Goal: Task Accomplishment & Management: Manage account settings

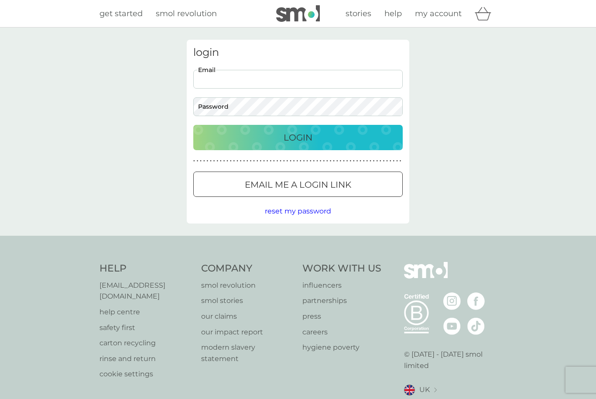
type input "[PERSON_NAME][EMAIL_ADDRESS][DOMAIN_NAME]"
click at [298, 137] on button "Login" at bounding box center [297, 137] width 209 height 25
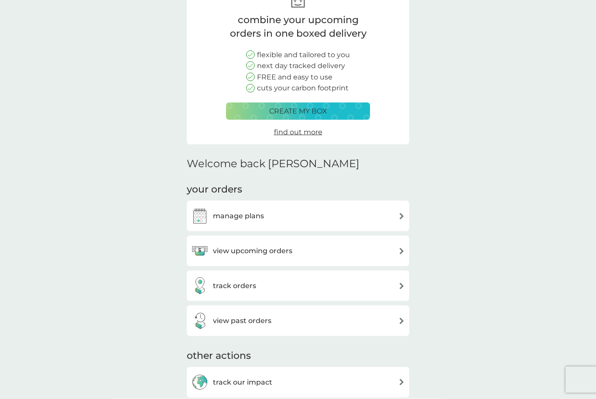
scroll to position [63, 0]
click at [375, 212] on div "manage plans" at bounding box center [298, 215] width 214 height 17
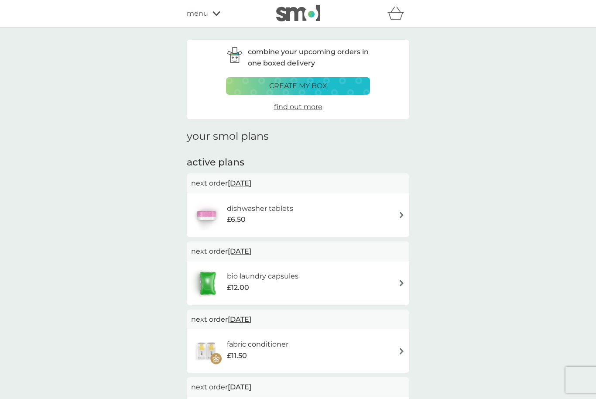
click at [251, 175] on span "[DATE]" at bounding box center [240, 183] width 24 height 17
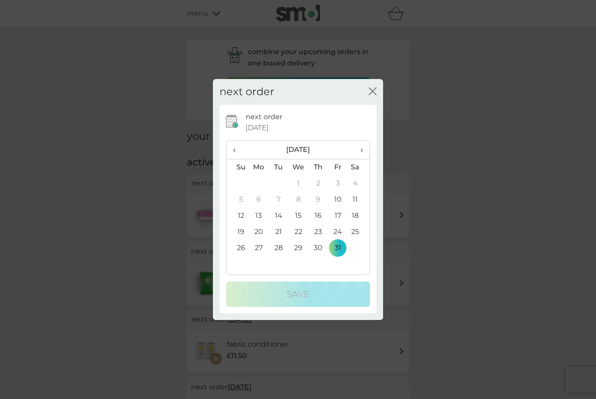
click at [362, 159] on span "›" at bounding box center [358, 150] width 9 height 18
click at [358, 192] on td "1" at bounding box center [359, 183] width 22 height 16
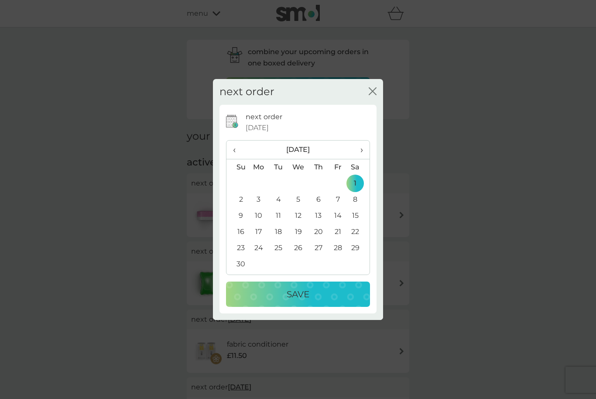
click at [320, 301] on div "Save" at bounding box center [298, 294] width 127 height 14
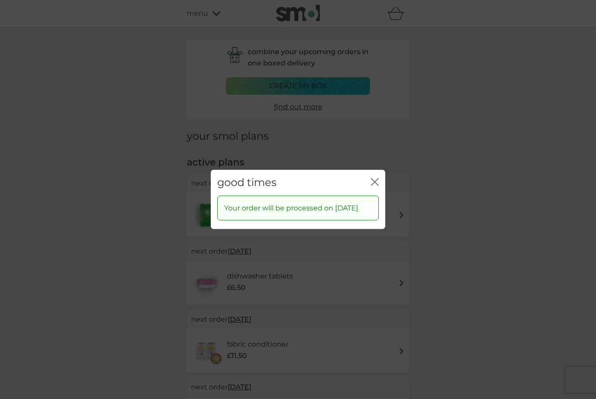
click at [378, 185] on icon "close" at bounding box center [376, 182] width 3 height 7
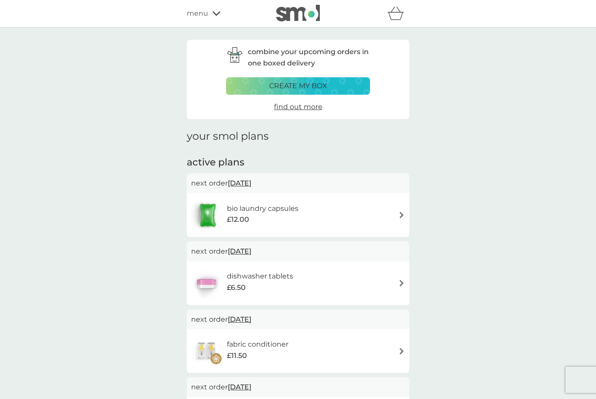
click at [399, 212] on img at bounding box center [401, 215] width 7 height 7
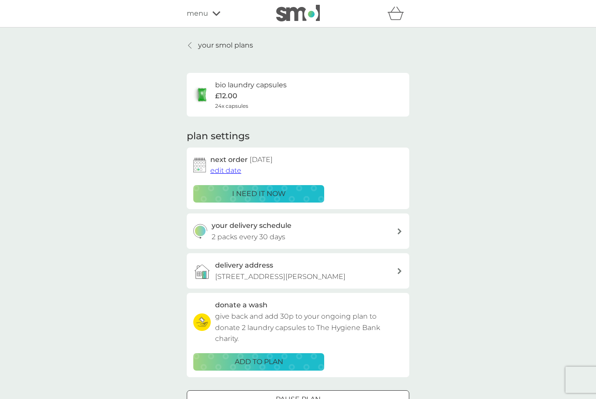
click at [226, 171] on span "edit date" at bounding box center [225, 170] width 31 height 8
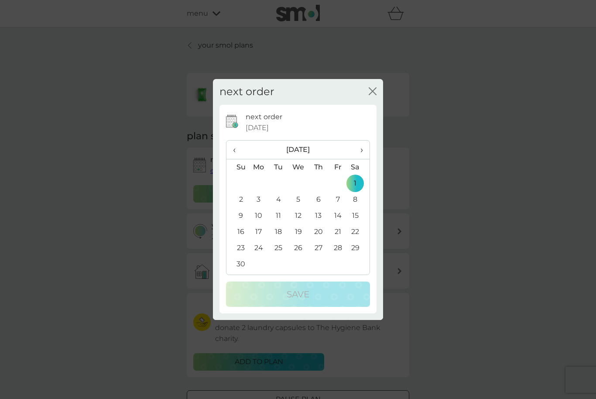
click at [367, 159] on th "›" at bounding box center [359, 150] width 22 height 19
click at [259, 191] on td "1" at bounding box center [259, 183] width 20 height 16
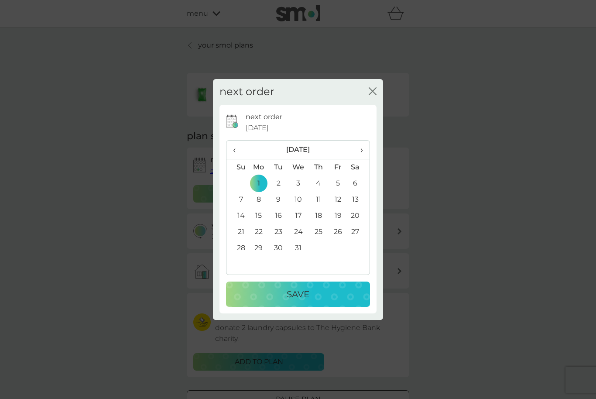
click at [322, 301] on div "Save" at bounding box center [298, 294] width 127 height 14
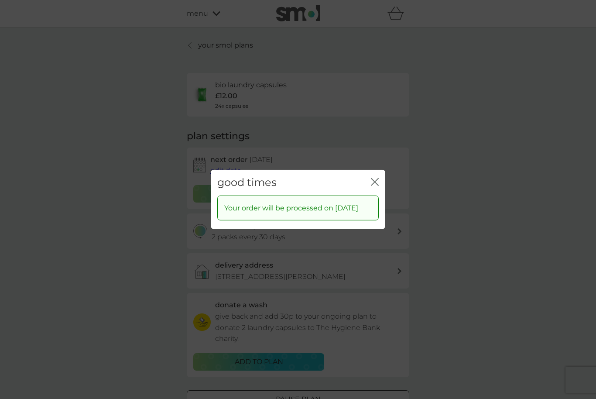
click at [377, 185] on icon "close" at bounding box center [376, 182] width 3 height 7
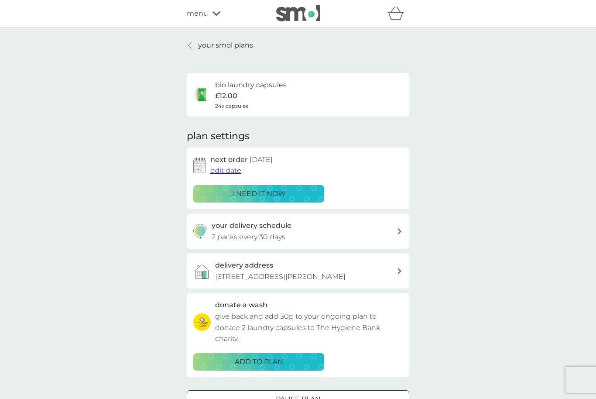
click at [226, 43] on p "your smol plans" at bounding box center [225, 45] width 55 height 11
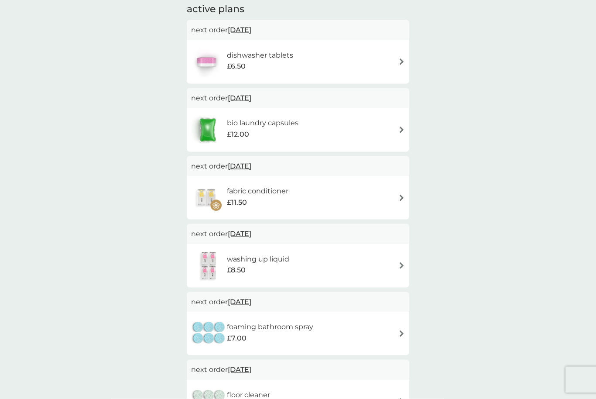
scroll to position [186, 0]
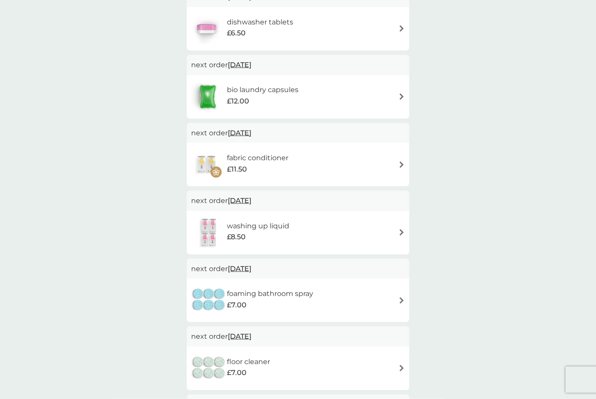
click at [399, 162] on img at bounding box center [401, 164] width 7 height 7
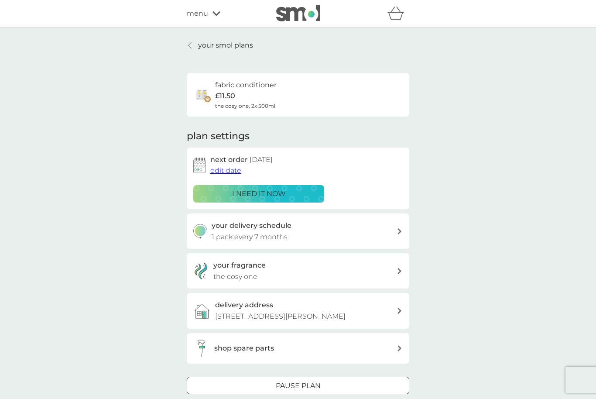
click at [230, 168] on span "edit date" at bounding box center [225, 170] width 31 height 8
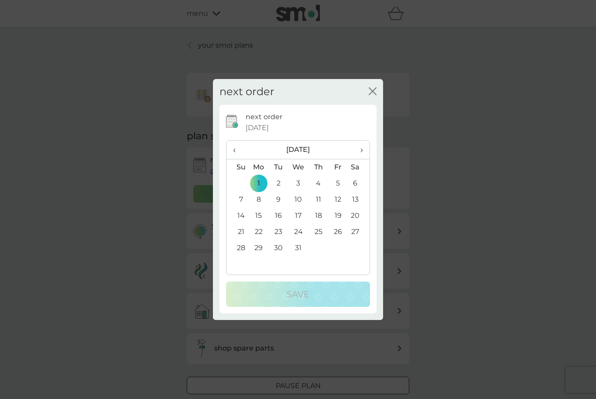
click at [364, 159] on th "›" at bounding box center [359, 150] width 22 height 19
click at [240, 208] on td "1" at bounding box center [238, 200] width 22 height 16
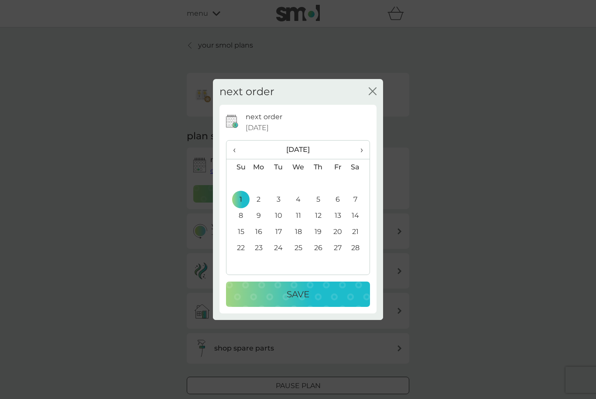
click at [314, 301] on div "Save" at bounding box center [298, 294] width 127 height 14
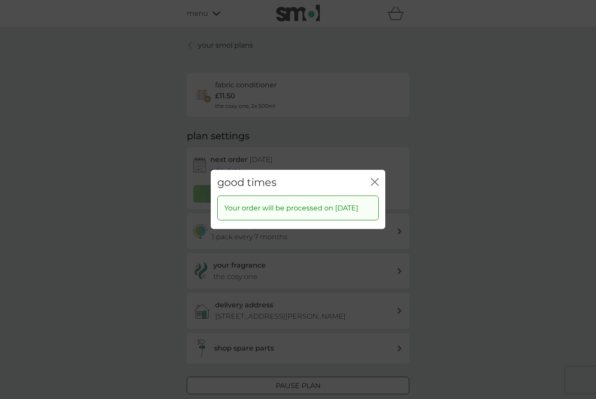
click at [381, 192] on div "good times close" at bounding box center [298, 183] width 175 height 26
click at [362, 194] on div "good times close" at bounding box center [298, 183] width 175 height 26
click at [383, 196] on div "good times close" at bounding box center [298, 183] width 175 height 26
click at [378, 186] on icon "close" at bounding box center [375, 182] width 8 height 8
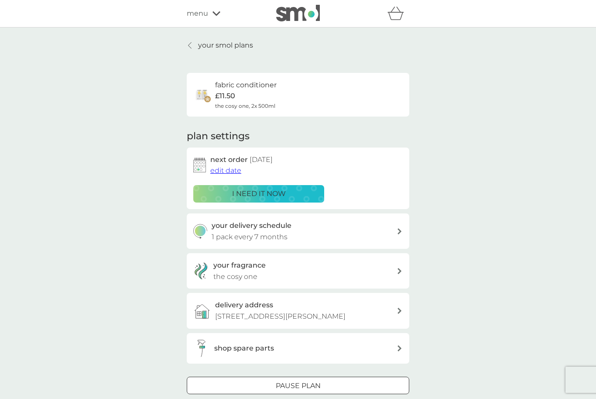
click at [227, 50] on p "your smol plans" at bounding box center [225, 45] width 55 height 11
